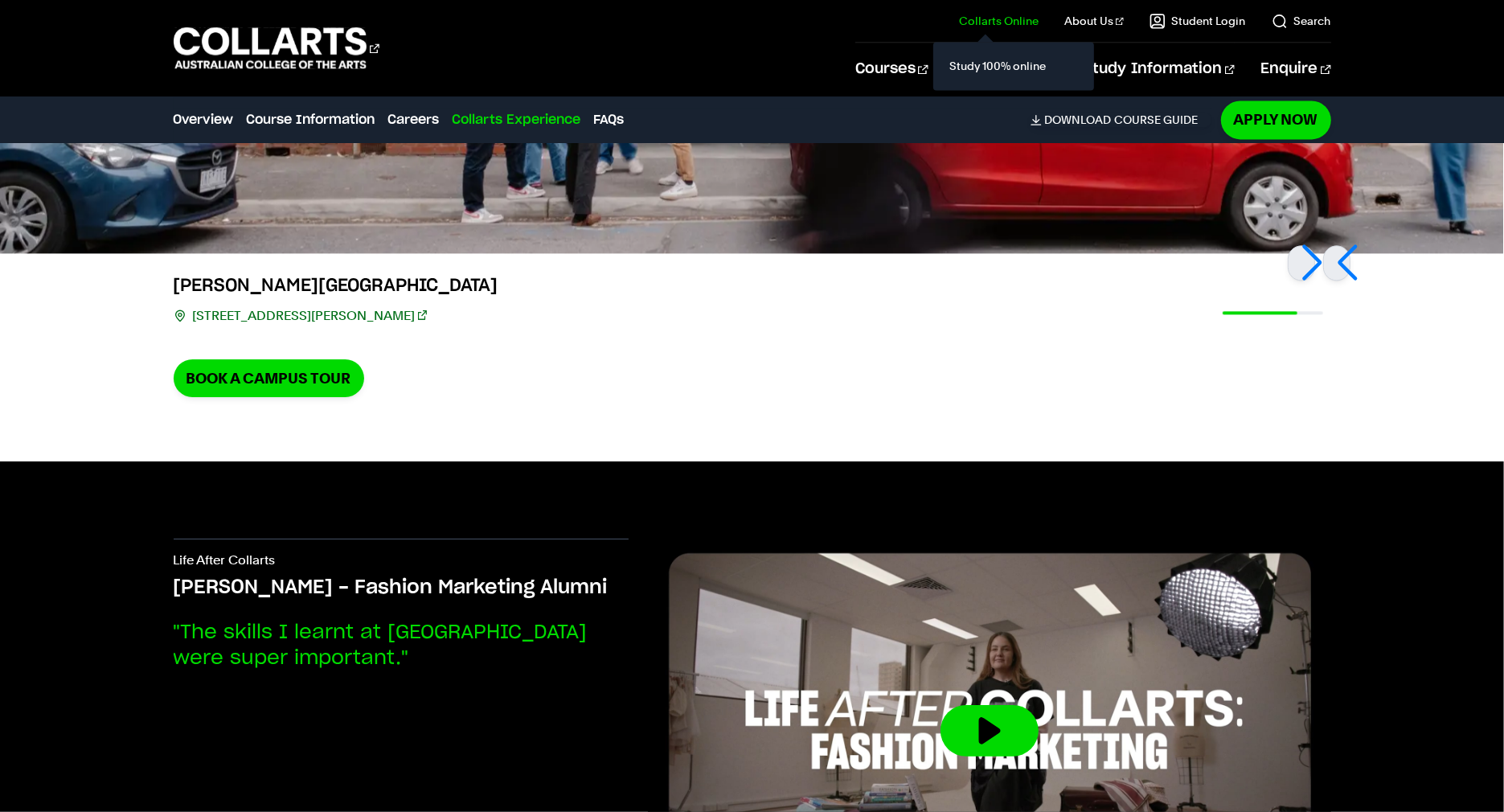
click at [1008, 16] on link "Collarts Online" at bounding box center [998, 20] width 79 height 16
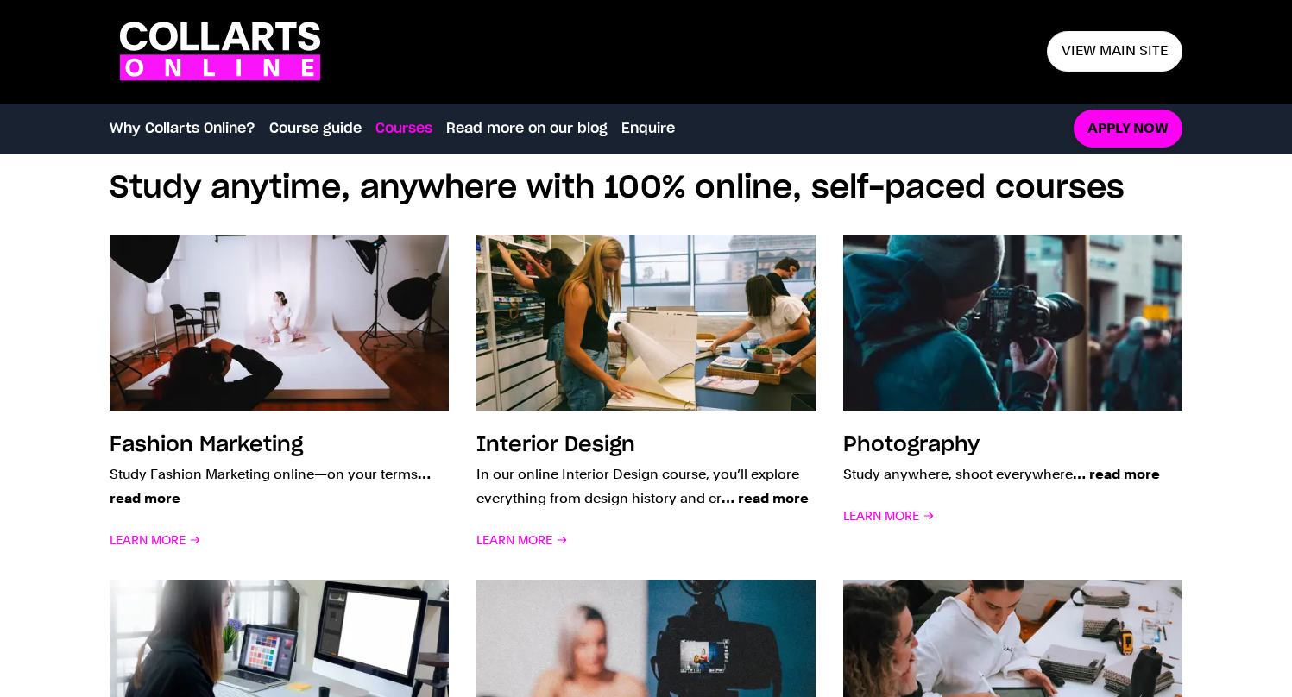
scroll to position [1234, 0]
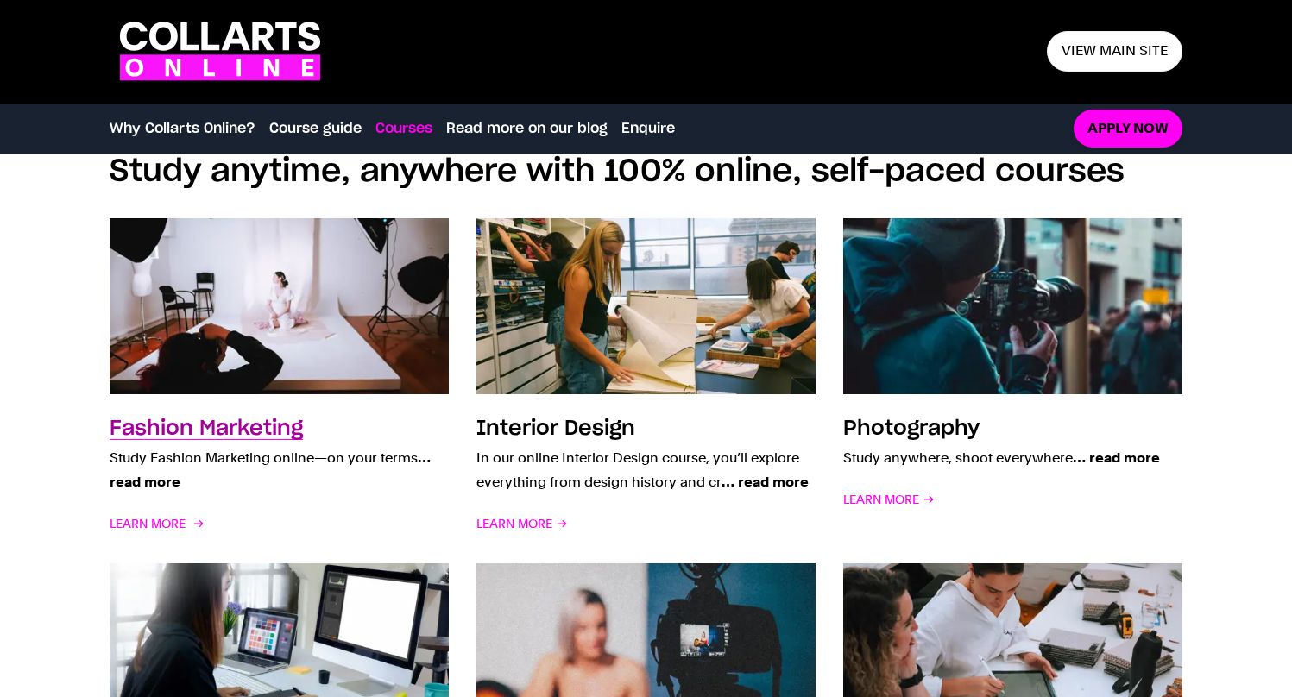
click at [290, 420] on h3 "Fashion Marketing" at bounding box center [206, 429] width 193 height 21
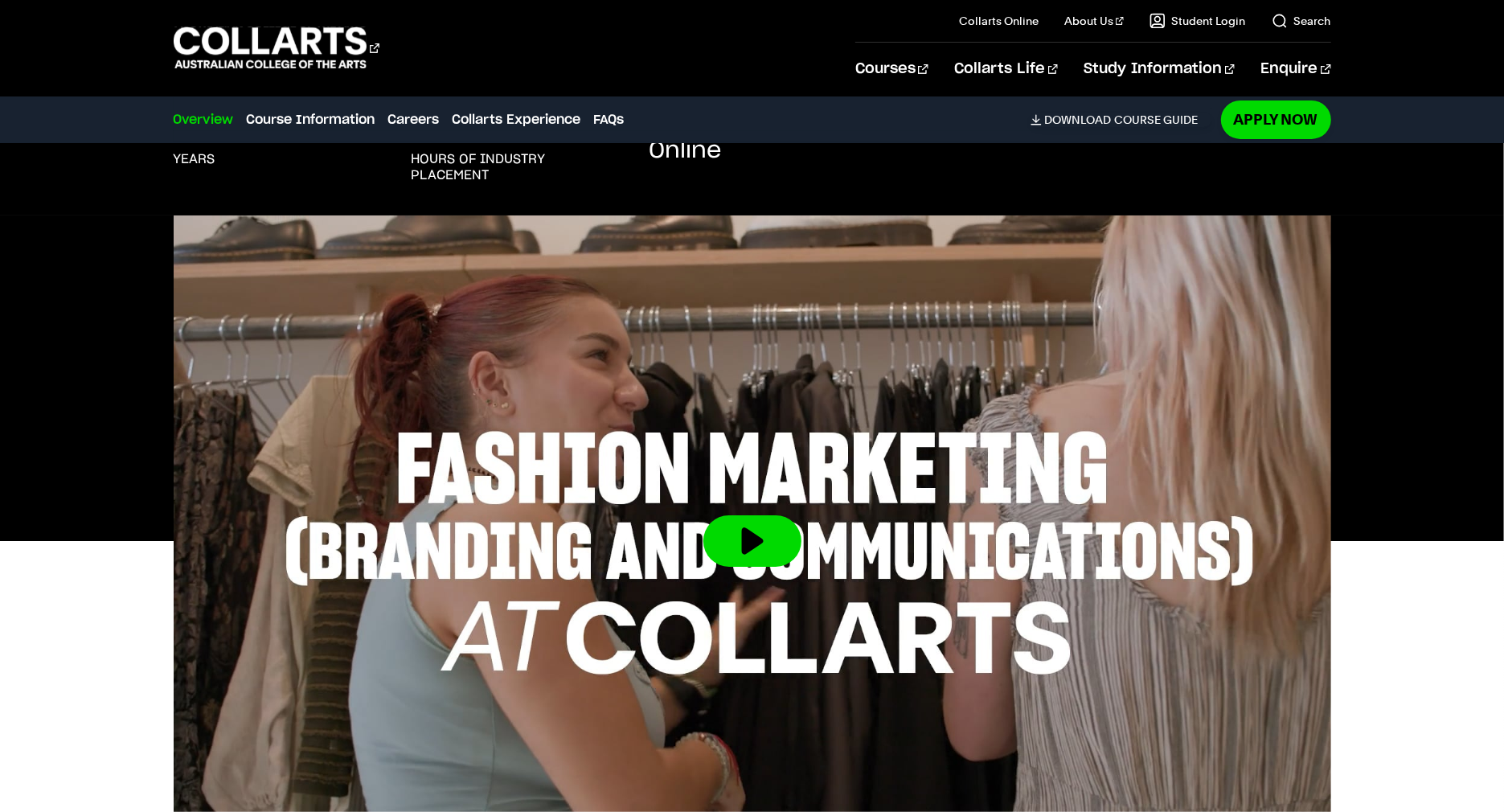
scroll to position [398, 0]
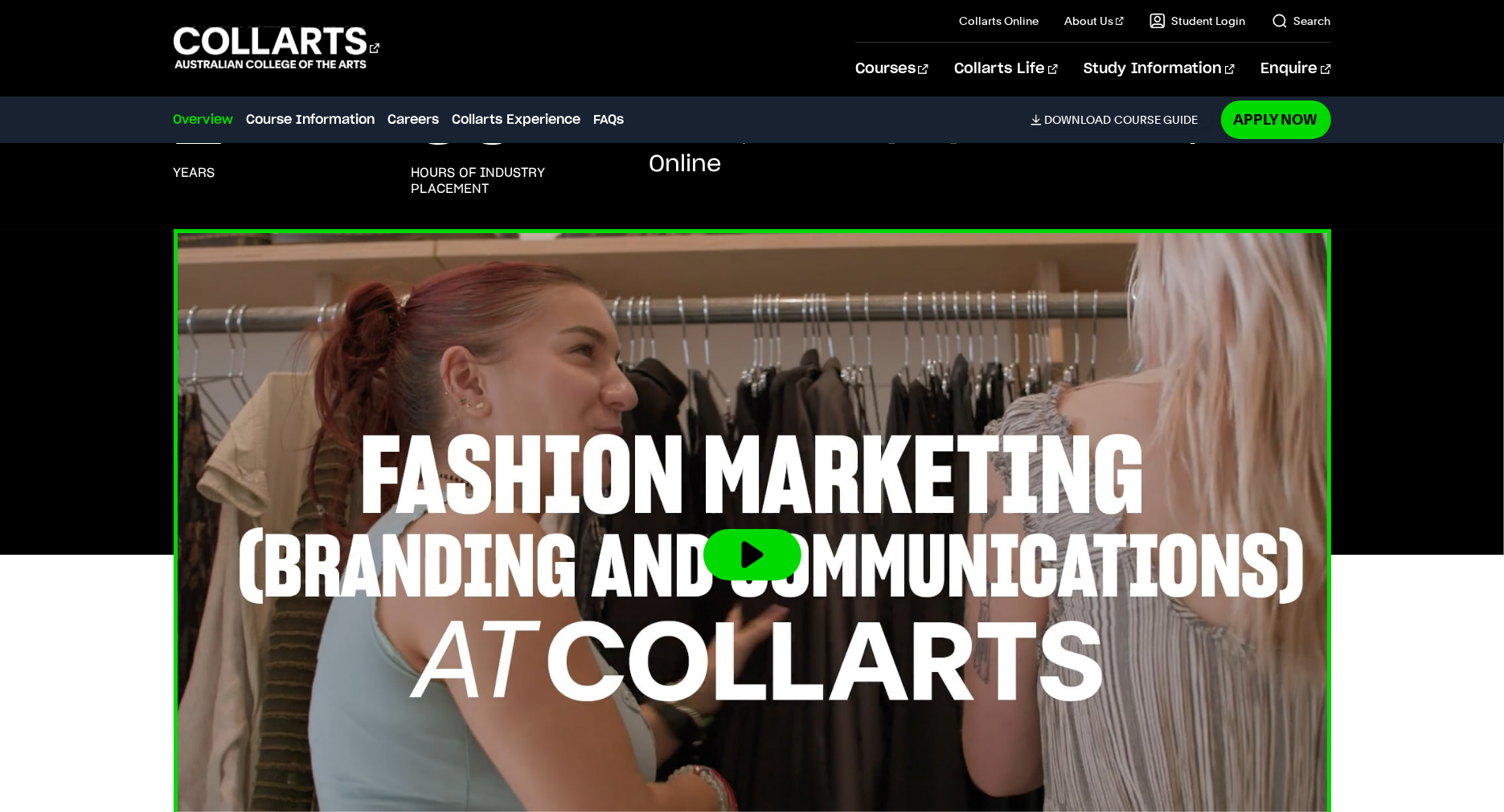
click at [773, 537] on button at bounding box center [752, 554] width 98 height 51
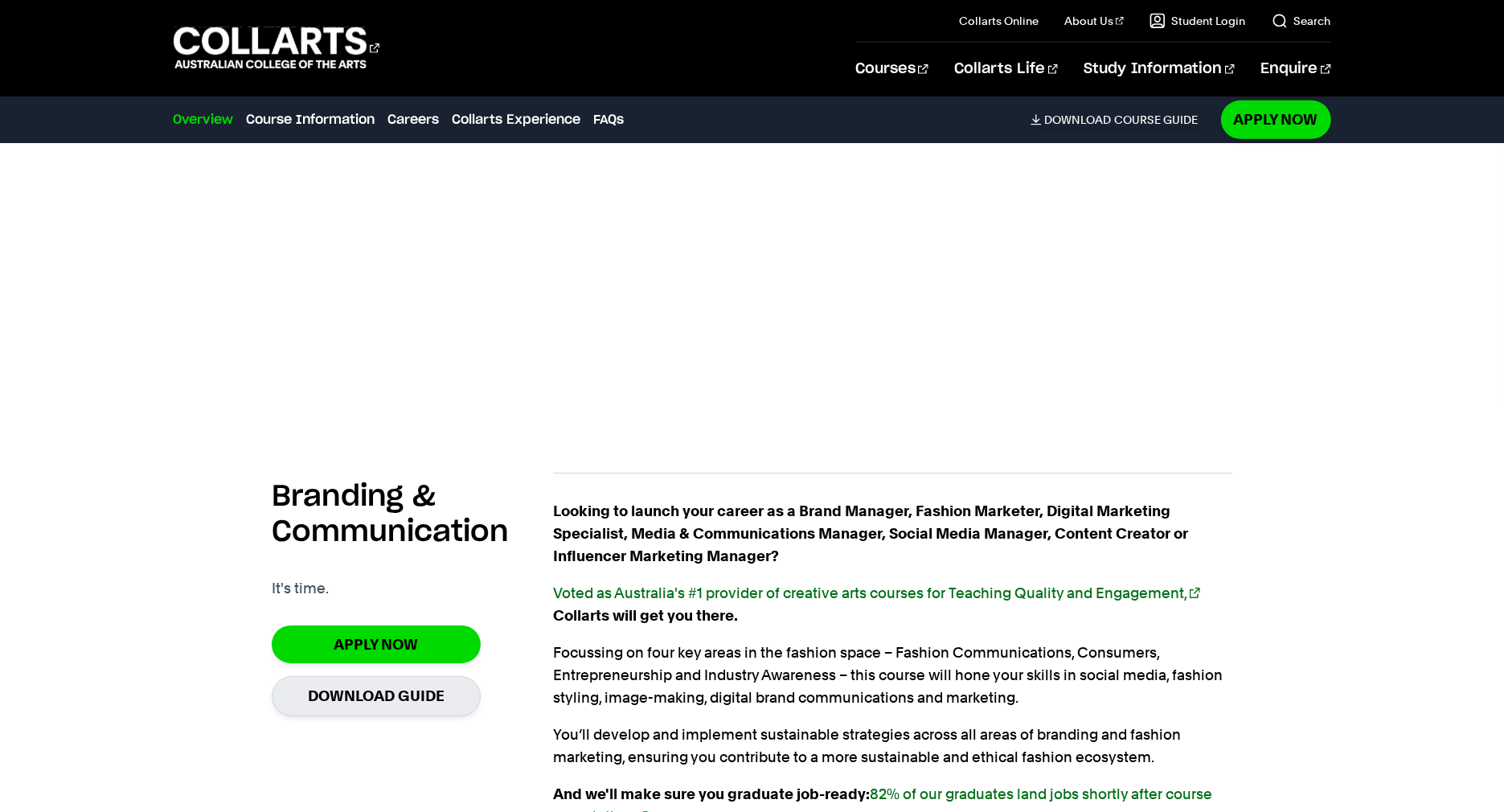
scroll to position [568, 0]
